Goal: Task Accomplishment & Management: Use online tool/utility

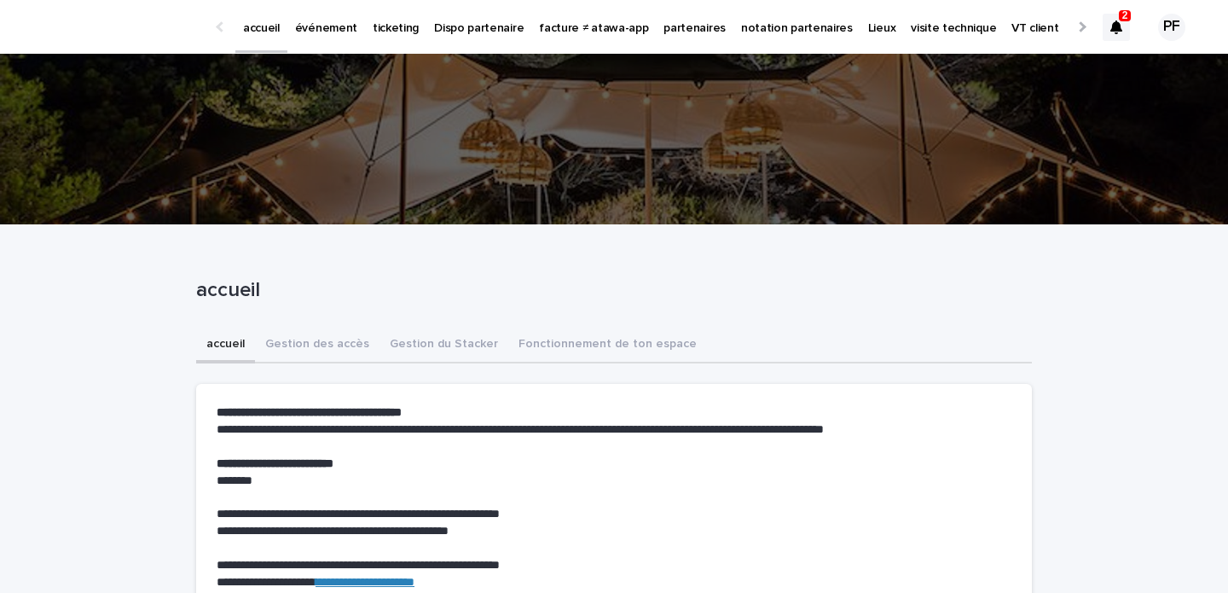
click at [327, 33] on p "événement" at bounding box center [326, 18] width 62 height 36
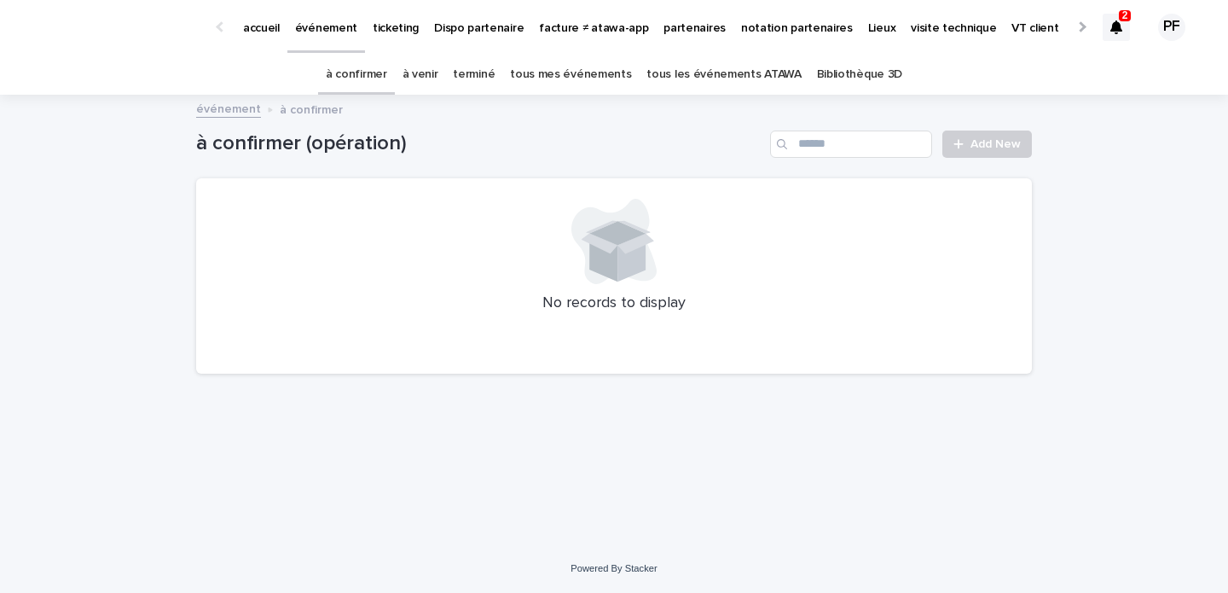
click at [438, 78] on link "à venir" at bounding box center [421, 75] width 36 height 40
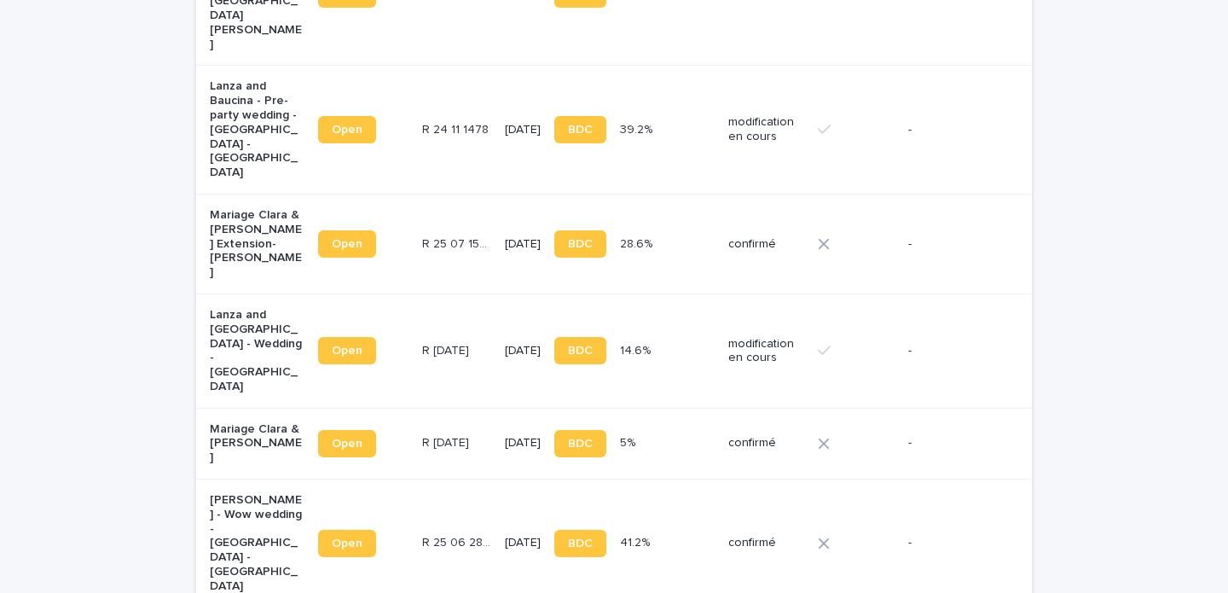
scroll to position [386, 0]
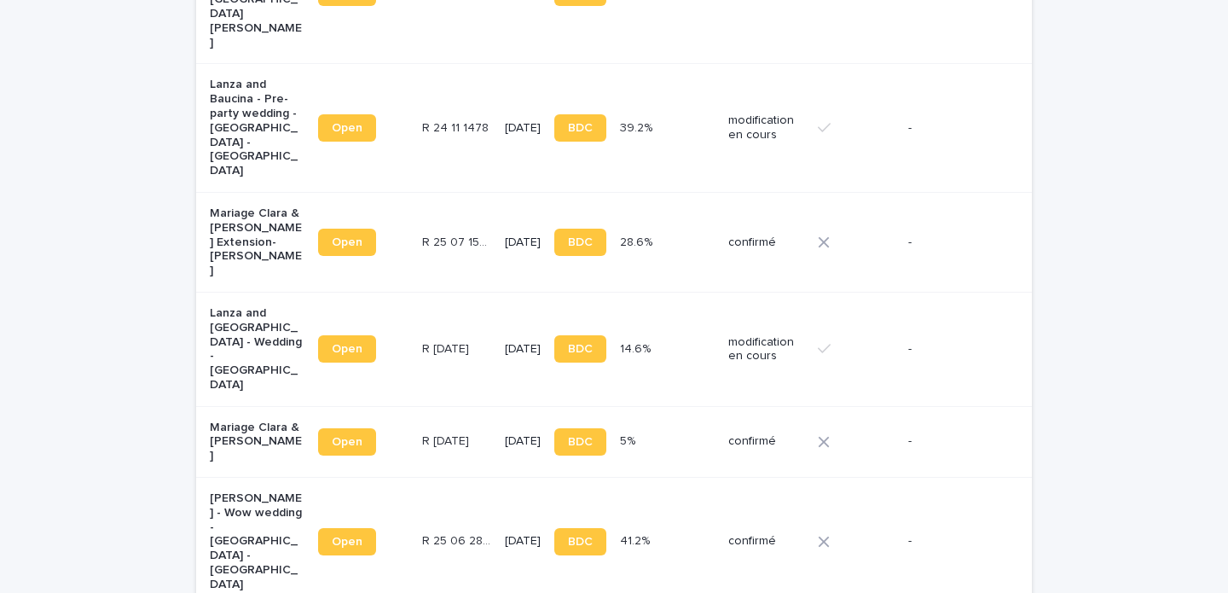
click at [235, 306] on p "Lanza and [GEOGRAPHIC_DATA] - Wedding - [GEOGRAPHIC_DATA]" at bounding box center [257, 349] width 95 height 86
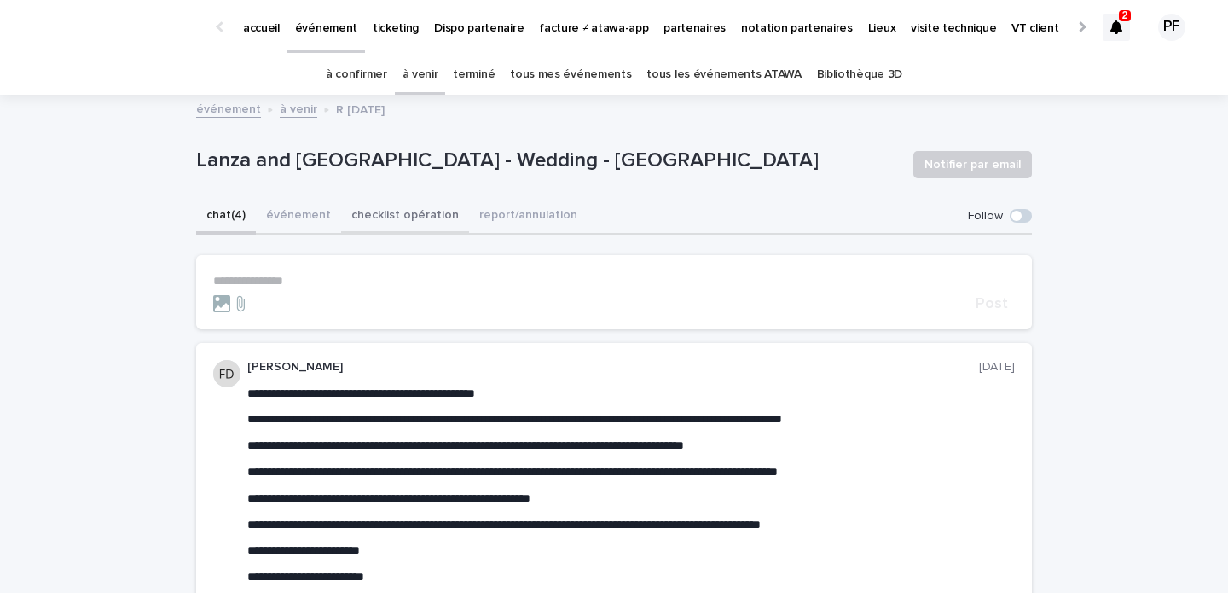
click at [432, 218] on button "checklist opération" at bounding box center [405, 217] width 128 height 36
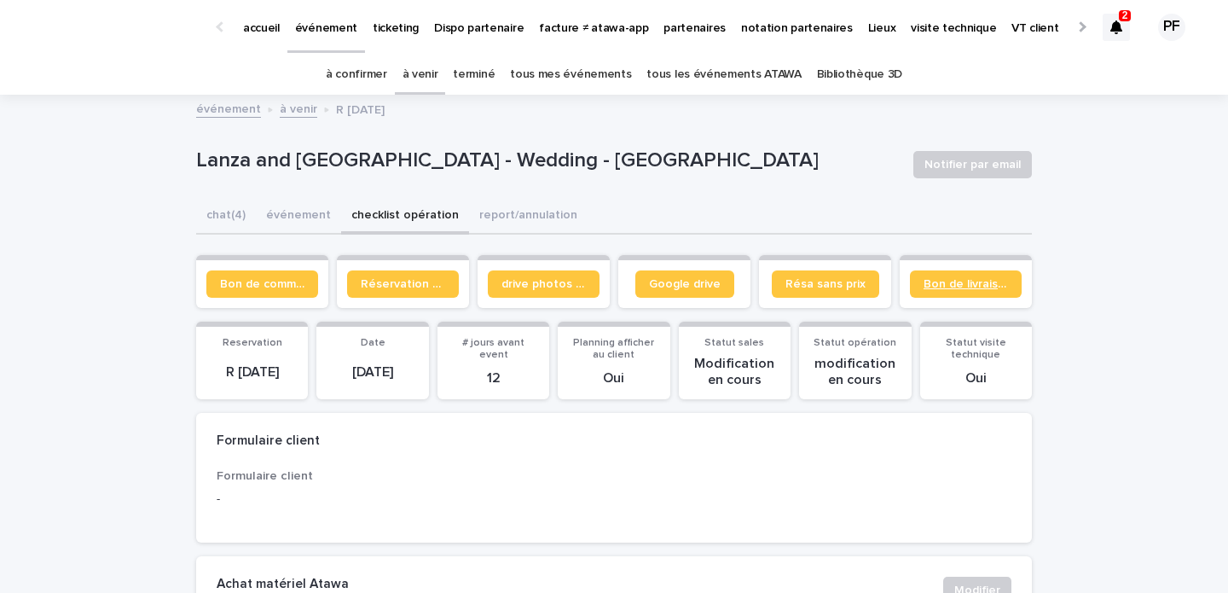
click at [953, 281] on span "Bon de livraison" at bounding box center [966, 284] width 84 height 12
click at [1123, 29] on div at bounding box center [1116, 27] width 27 height 27
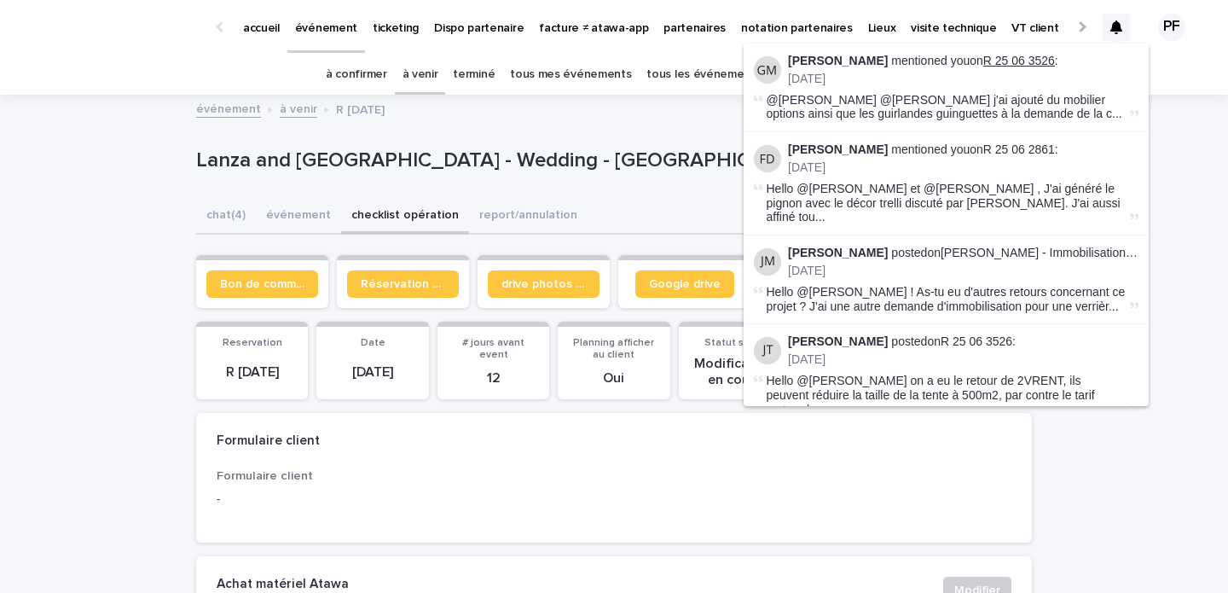
click at [1001, 62] on link "R 25 06 3526" at bounding box center [1020, 61] width 72 height 14
click at [1013, 144] on link "R 25 06 2861" at bounding box center [1020, 149] width 72 height 14
